Goal: Task Accomplishment & Management: Manage account settings

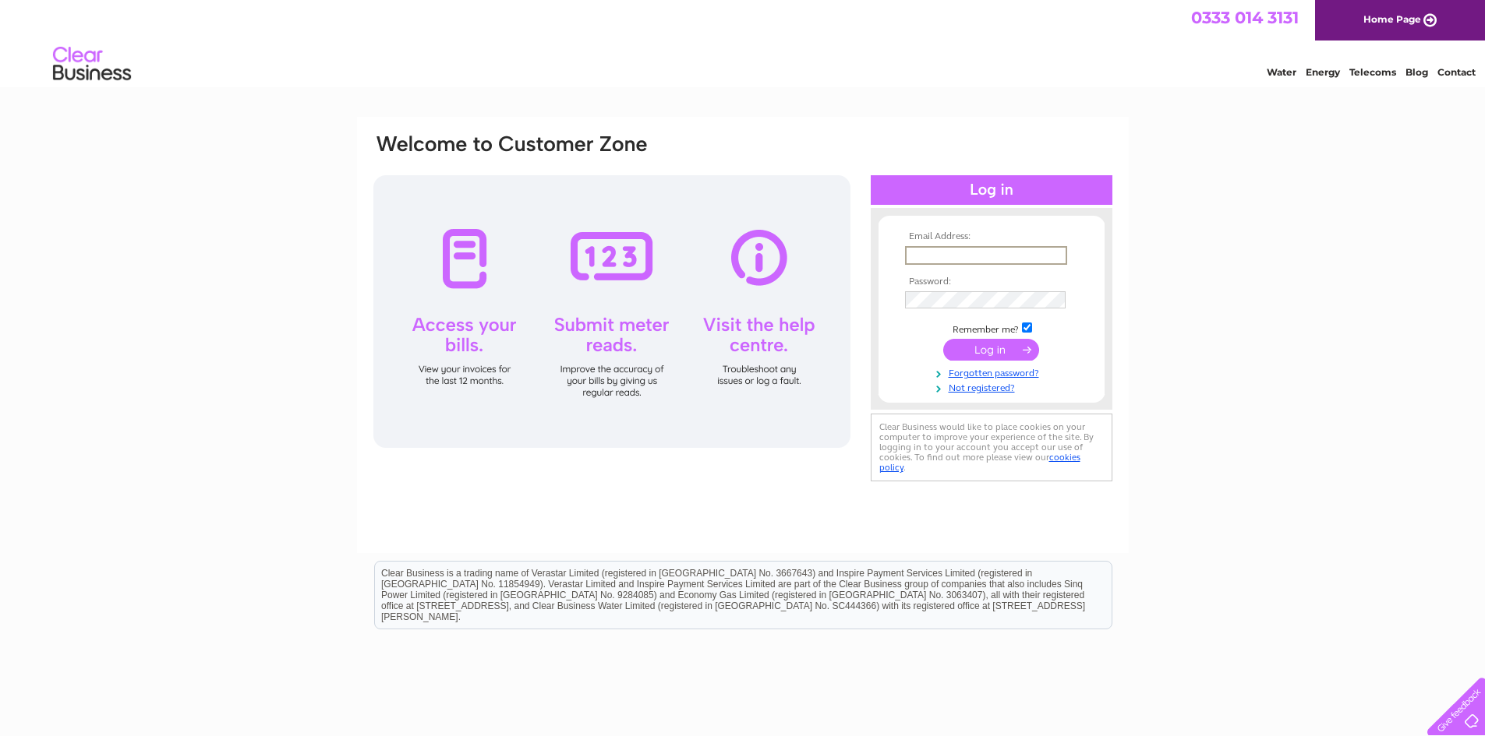
click at [959, 260] on input "text" at bounding box center [986, 255] width 162 height 19
type input "[PERSON_NAME][EMAIL_ADDRESS][DOMAIN_NAME]"
click at [988, 351] on input "submit" at bounding box center [991, 348] width 96 height 22
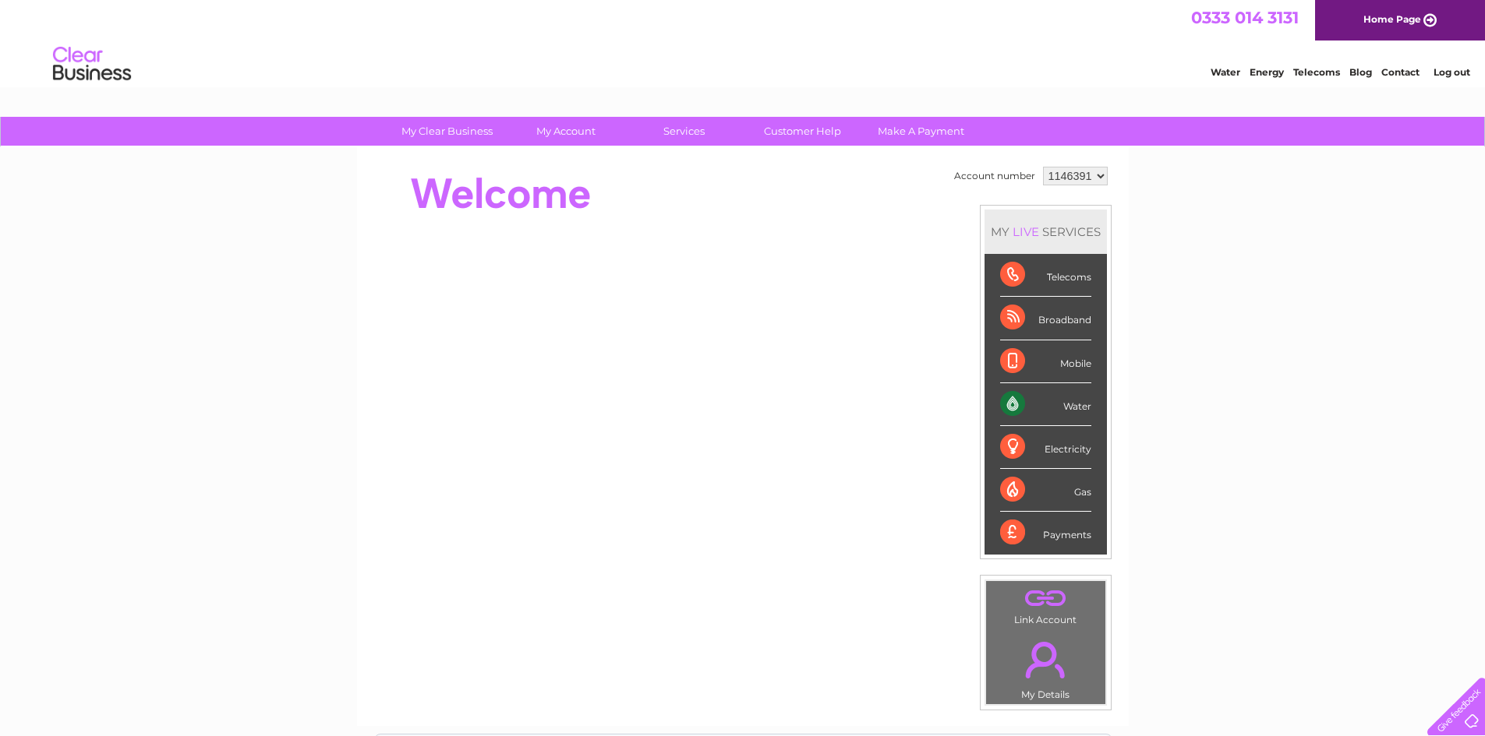
click at [1048, 401] on div "Water" at bounding box center [1045, 404] width 91 height 43
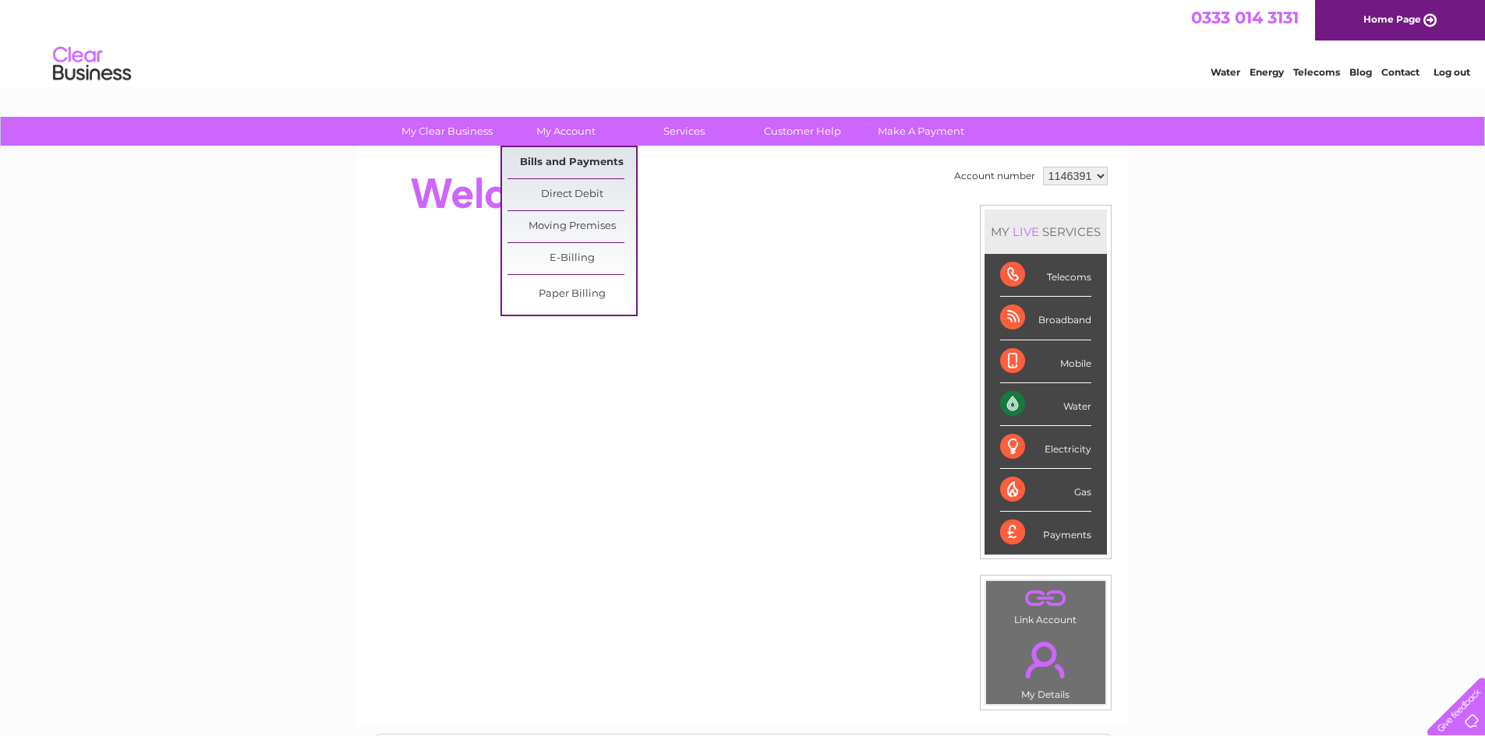
click at [586, 161] on link "Bills and Payments" at bounding box center [571, 162] width 129 height 31
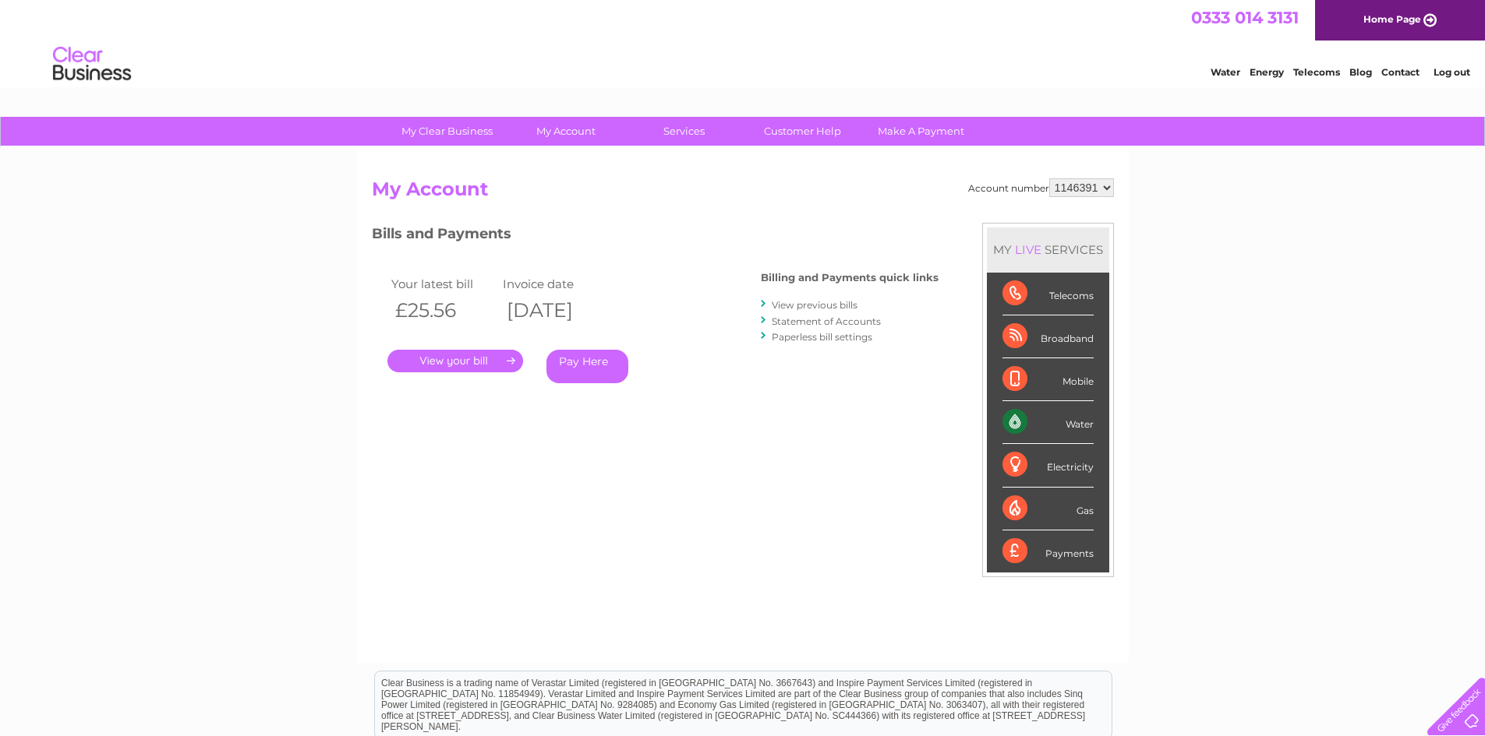
click at [476, 359] on link "." at bounding box center [455, 361] width 136 height 23
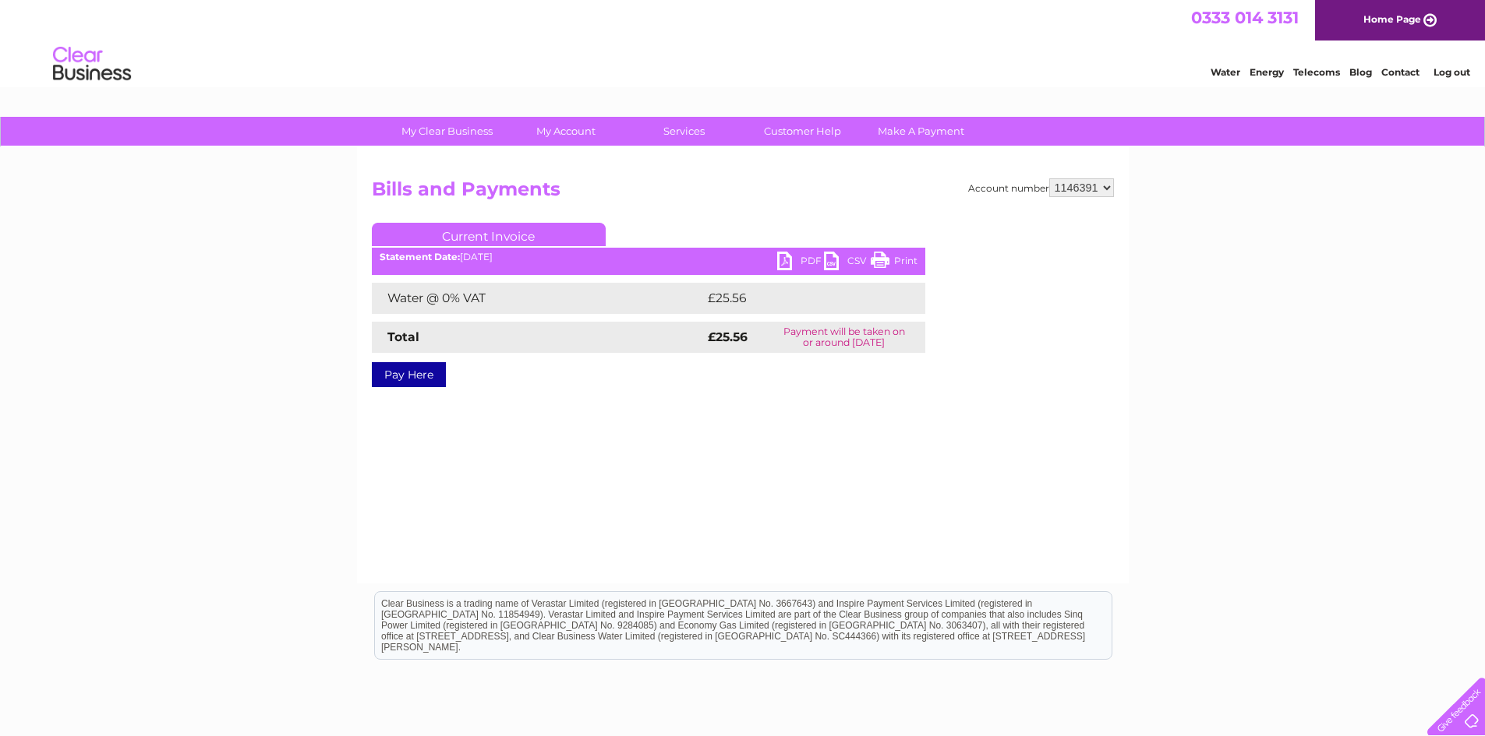
click at [828, 256] on link "CSV" at bounding box center [847, 263] width 47 height 23
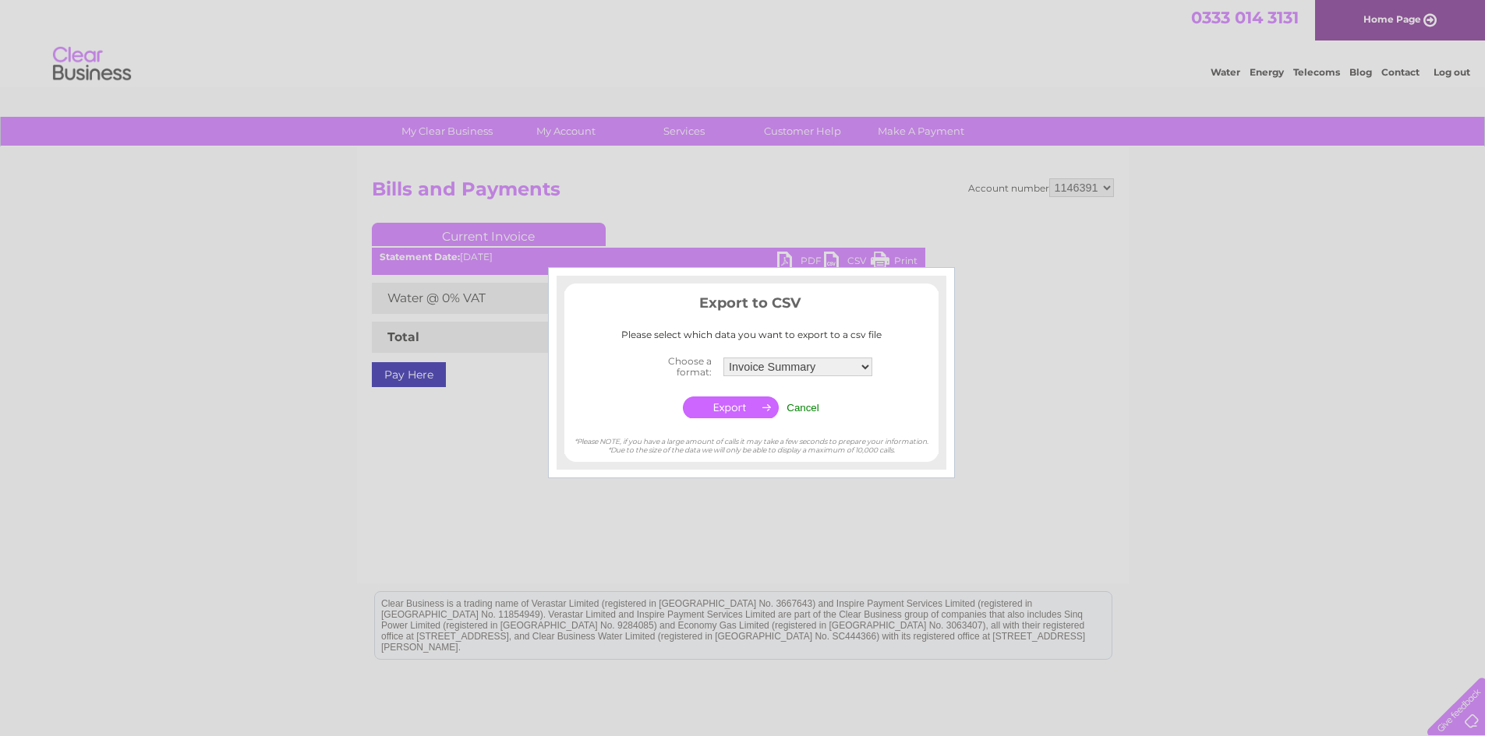
click at [964, 221] on div at bounding box center [742, 368] width 1485 height 736
click at [890, 254] on div at bounding box center [742, 368] width 1485 height 736
click at [817, 406] on input "Cancel" at bounding box center [802, 408] width 33 height 12
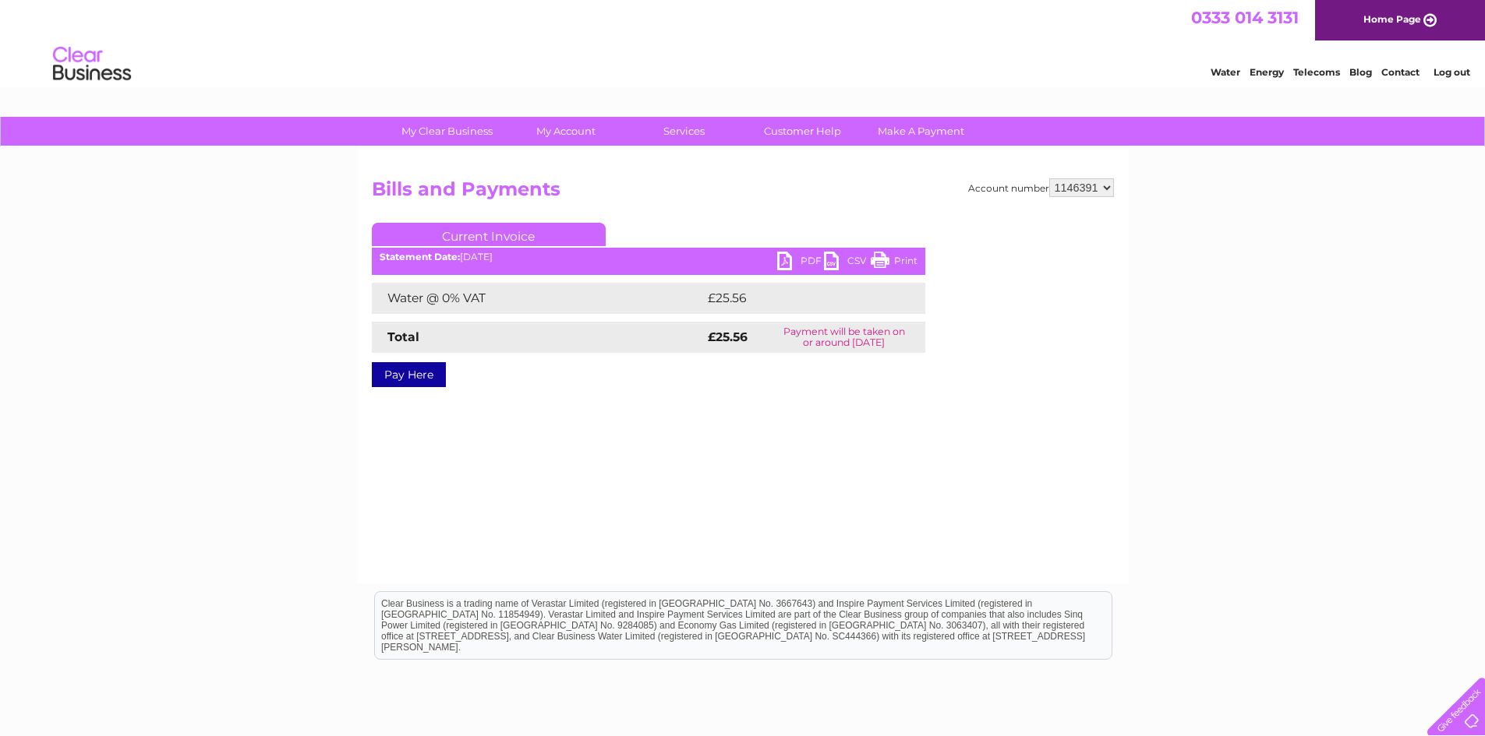
click at [781, 258] on link "PDF" at bounding box center [800, 263] width 47 height 23
